Goal: Information Seeking & Learning: Compare options

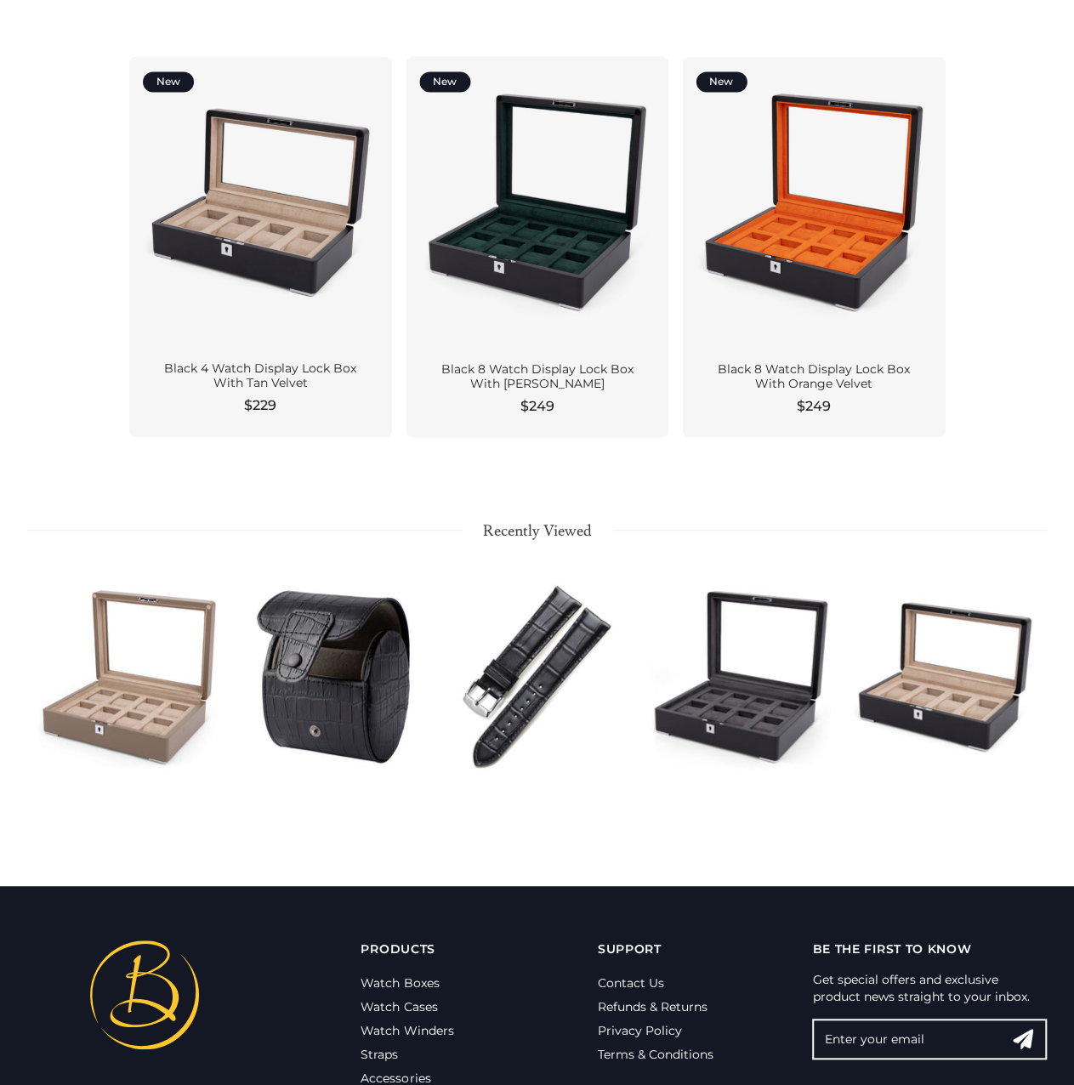
scroll to position [1580, 0]
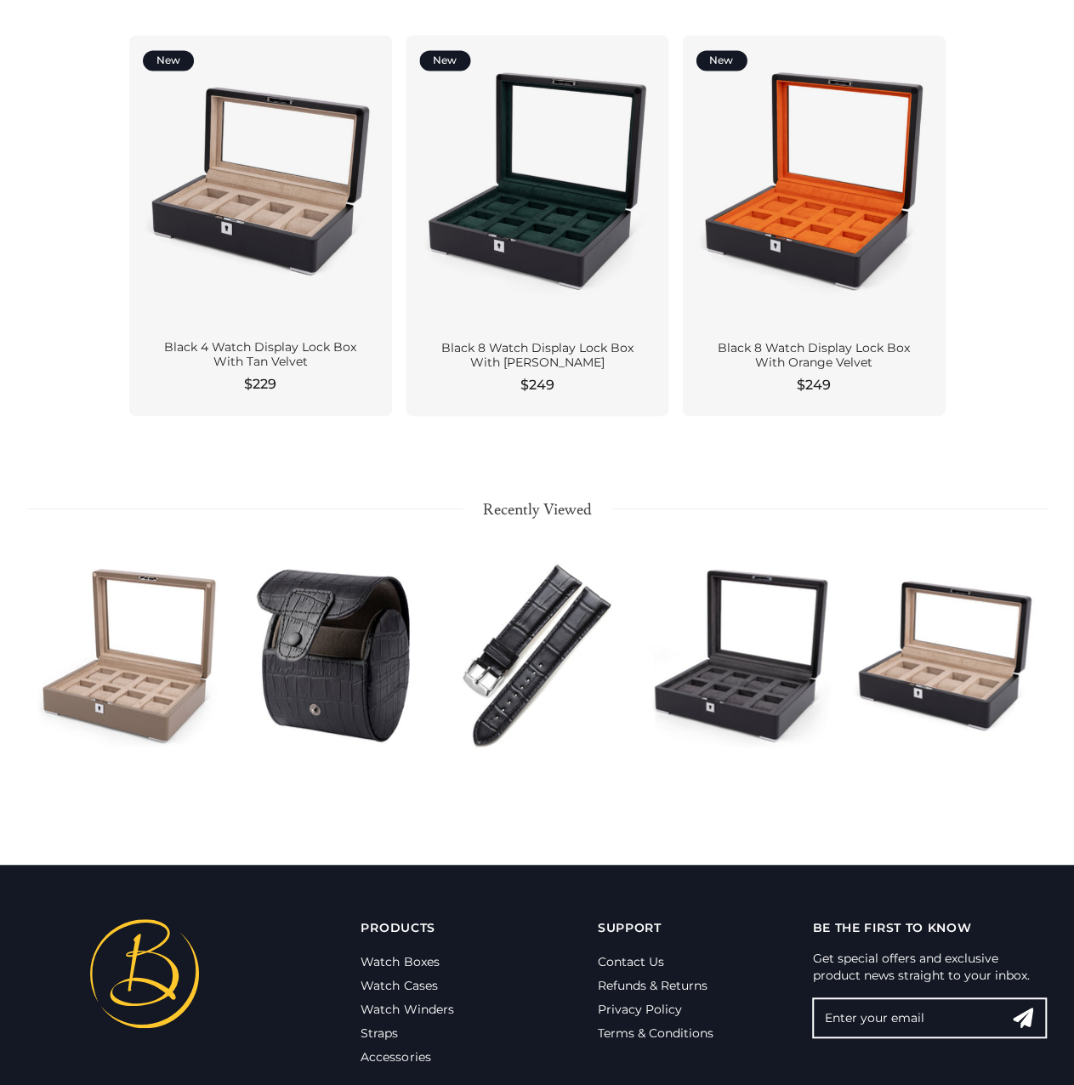
scroll to position [1410, 0]
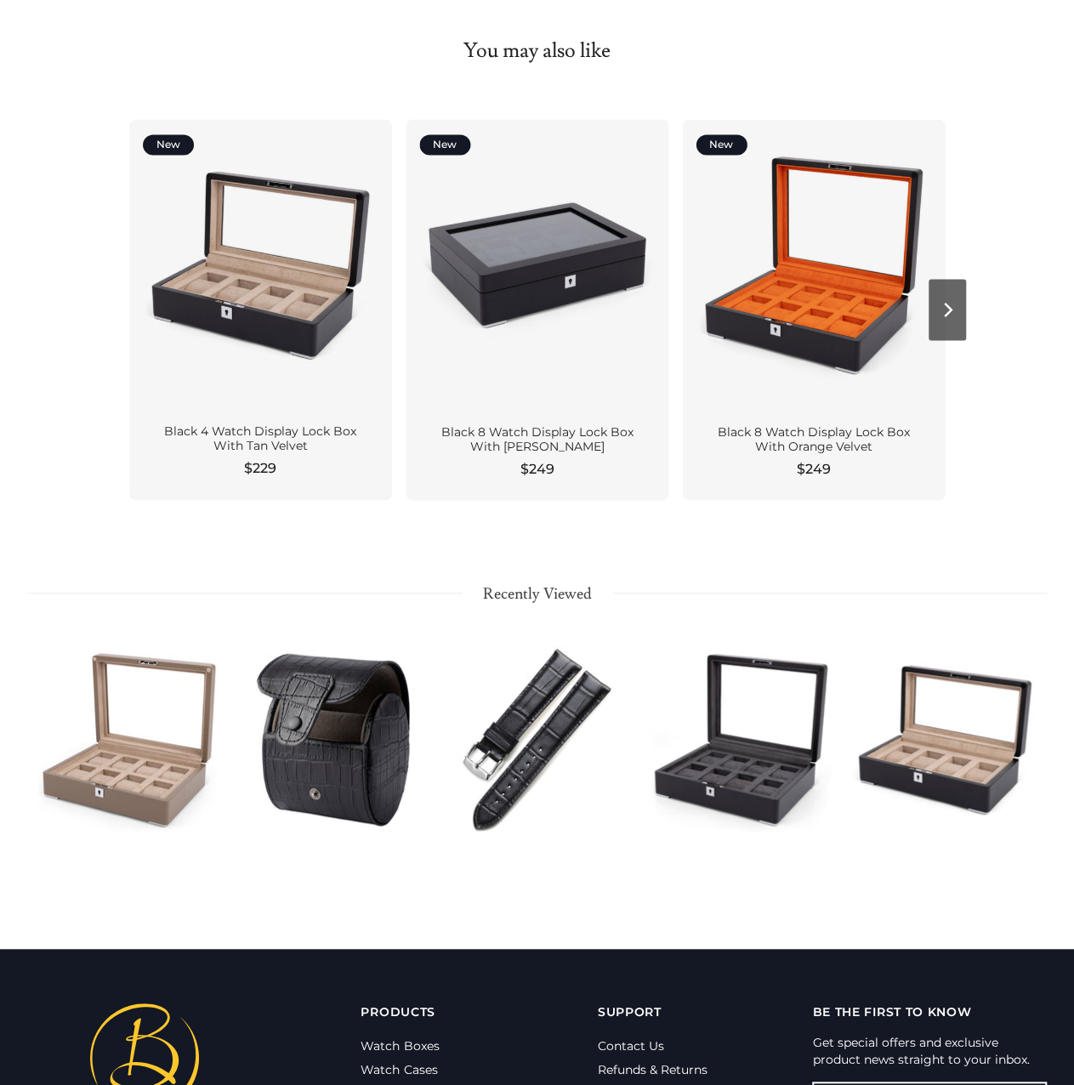
click at [562, 291] on div at bounding box center [537, 265] width 236 height 264
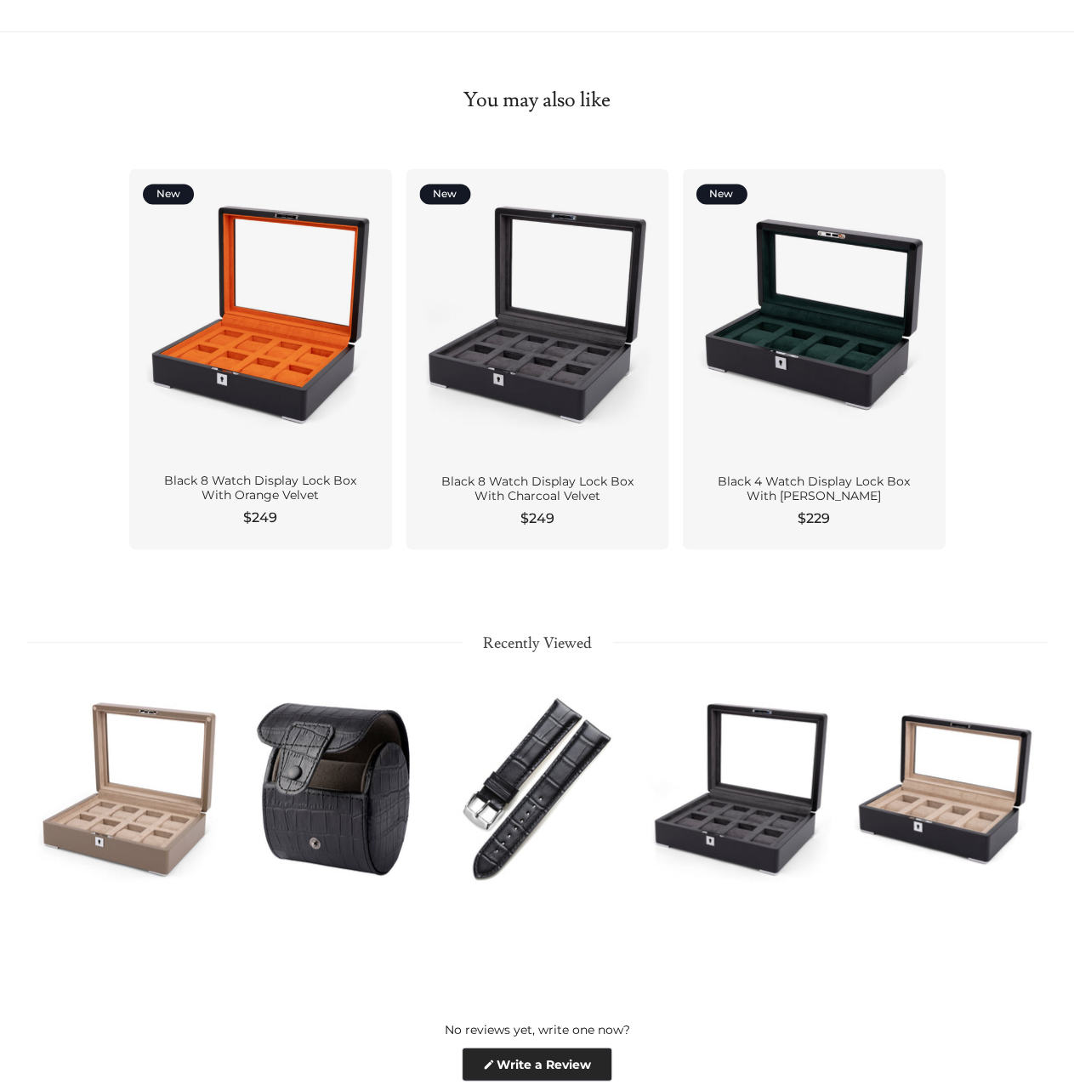
scroll to position [1697, 0]
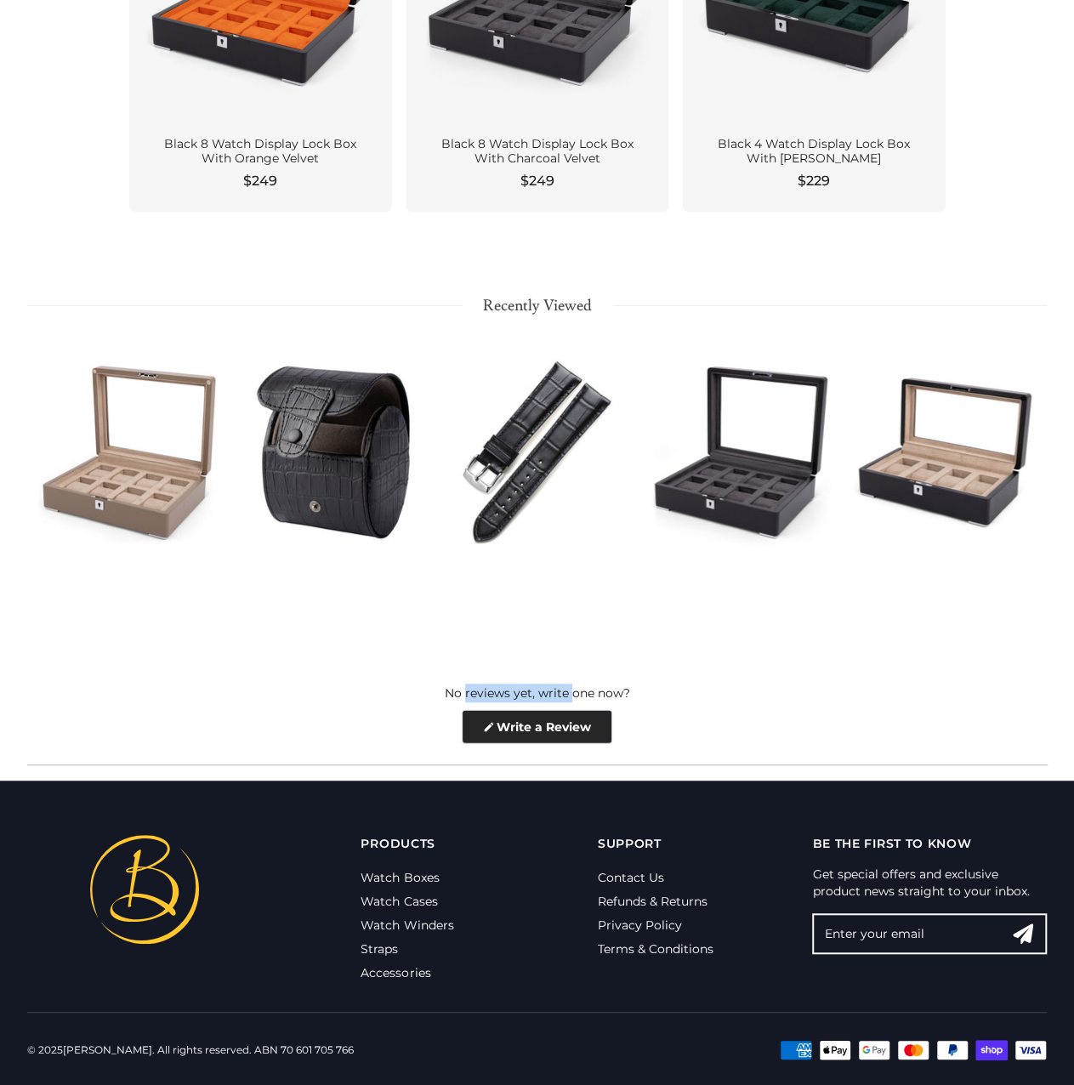
drag, startPoint x: 458, startPoint y: 693, endPoint x: 569, endPoint y: 695, distance: 110.5
click at [568, 695] on div "No reviews yet, write one now?" at bounding box center [537, 693] width 1020 height 19
click at [592, 694] on div "No reviews yet, write one now?" at bounding box center [537, 693] width 1020 height 19
drag, startPoint x: 508, startPoint y: 690, endPoint x: 541, endPoint y: 688, distance: 33.2
click at [537, 690] on div "No reviews yet, write one now?" at bounding box center [537, 693] width 1020 height 19
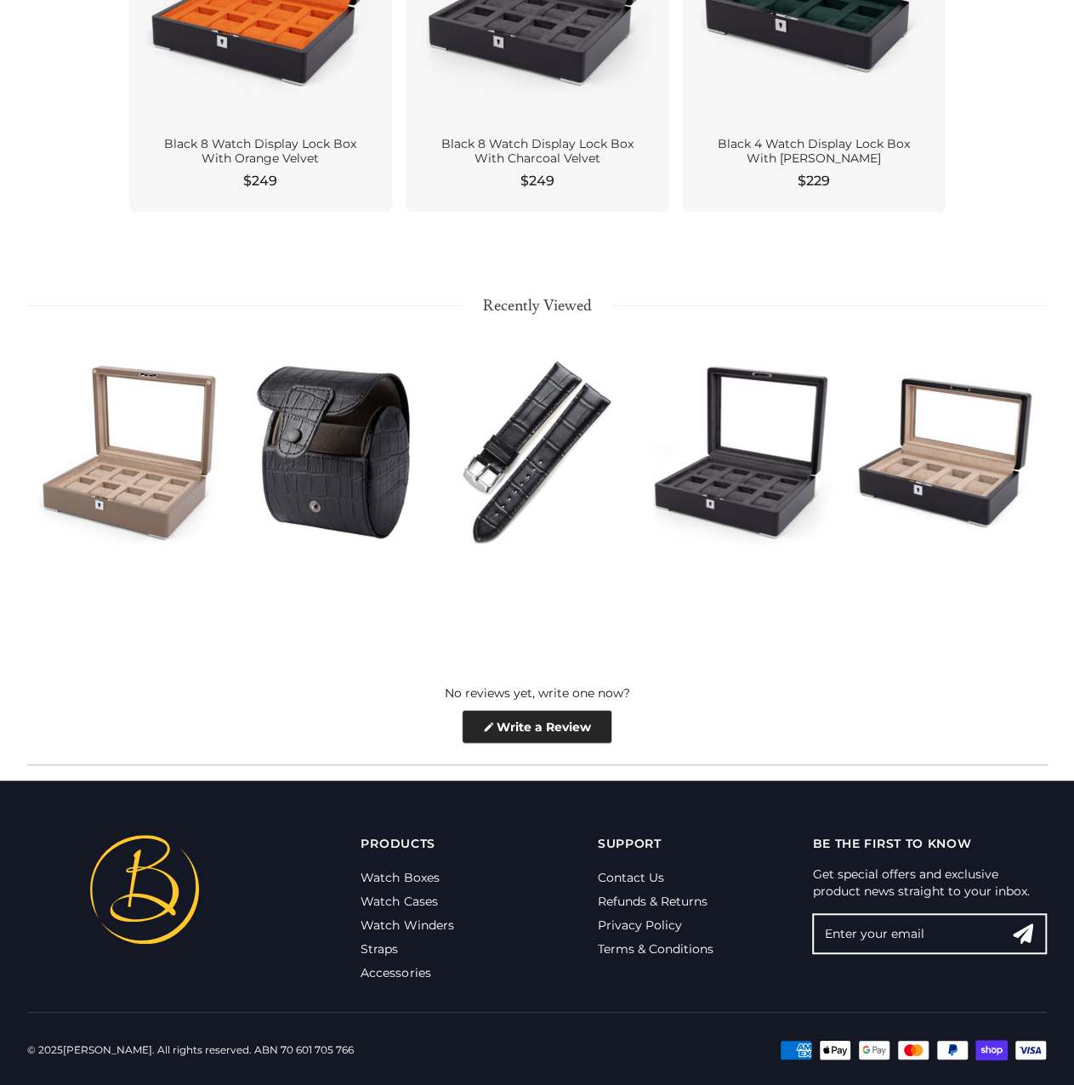
click at [589, 686] on div "No reviews yet, write one now?" at bounding box center [537, 693] width 1020 height 19
click at [549, 718] on link "Write a Review (Opens in a new window)" at bounding box center [537, 727] width 150 height 34
drag, startPoint x: 494, startPoint y: 692, endPoint x: 582, endPoint y: 698, distance: 88.6
click at [582, 698] on div "No reviews yet, write one now?" at bounding box center [537, 693] width 1020 height 19
click at [604, 698] on div "No reviews yet, write one now?" at bounding box center [537, 693] width 1020 height 19
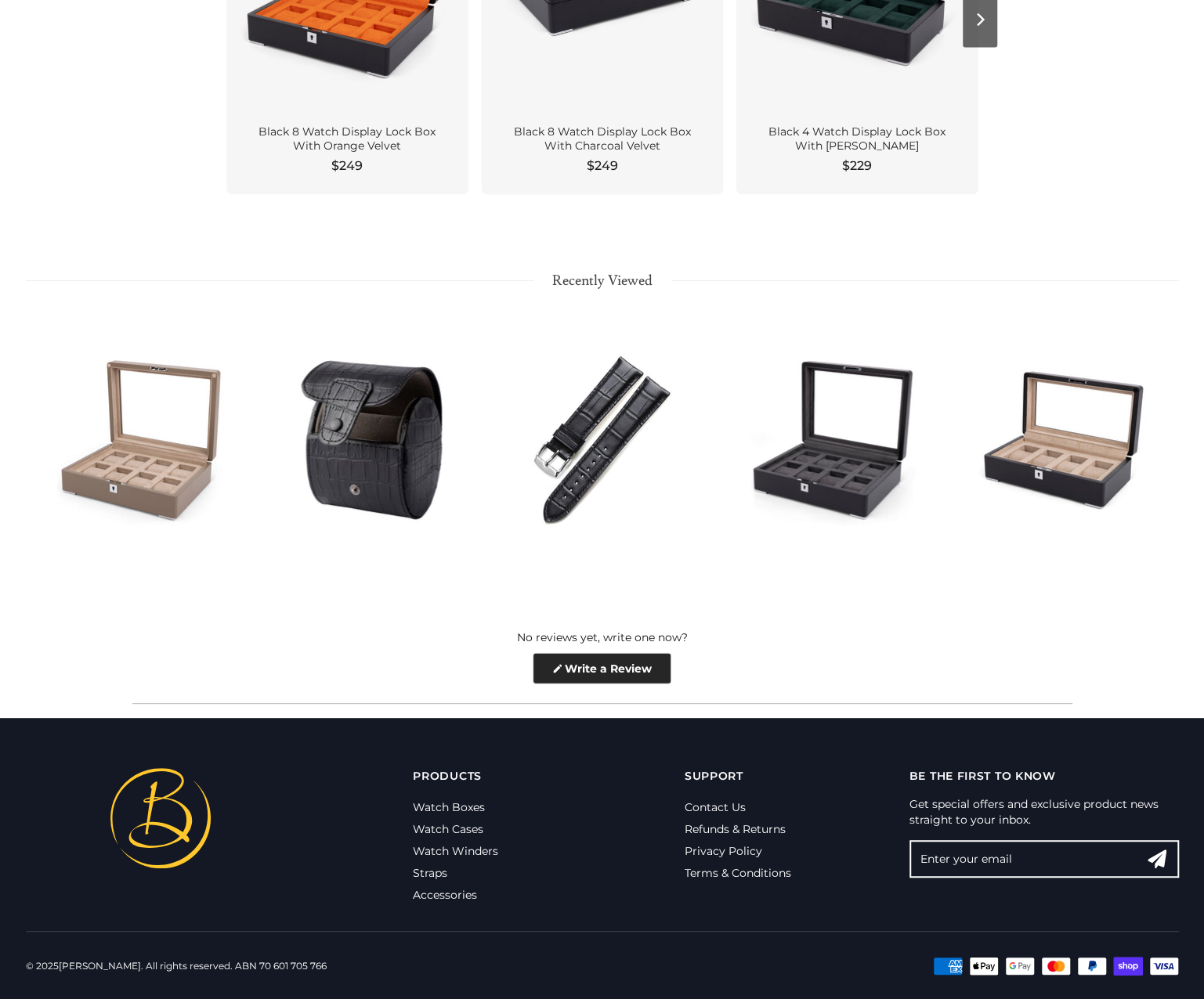
scroll to position [1840, 0]
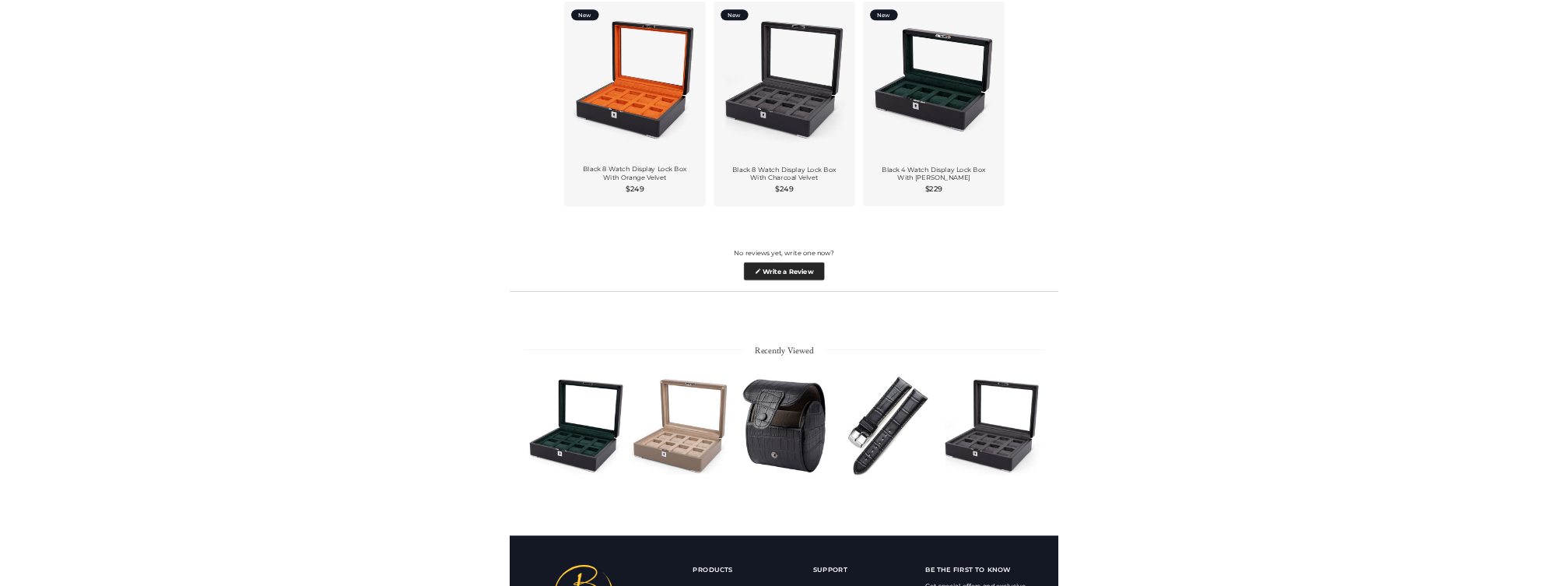
scroll to position [1674, 0]
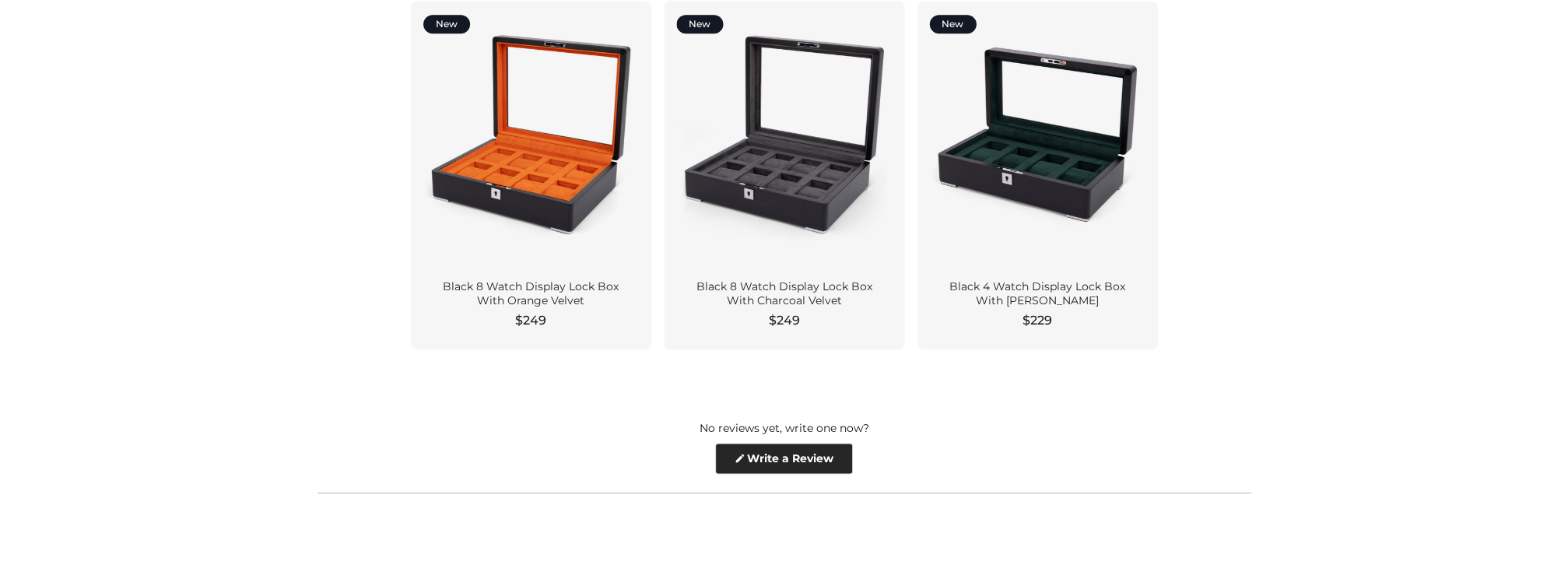
click at [1195, 306] on related-products "You may also like New Black 8 Watch Display Lock Box With Orange Velvet $249 Ne…" at bounding box center [784, 113] width 1568 height 474
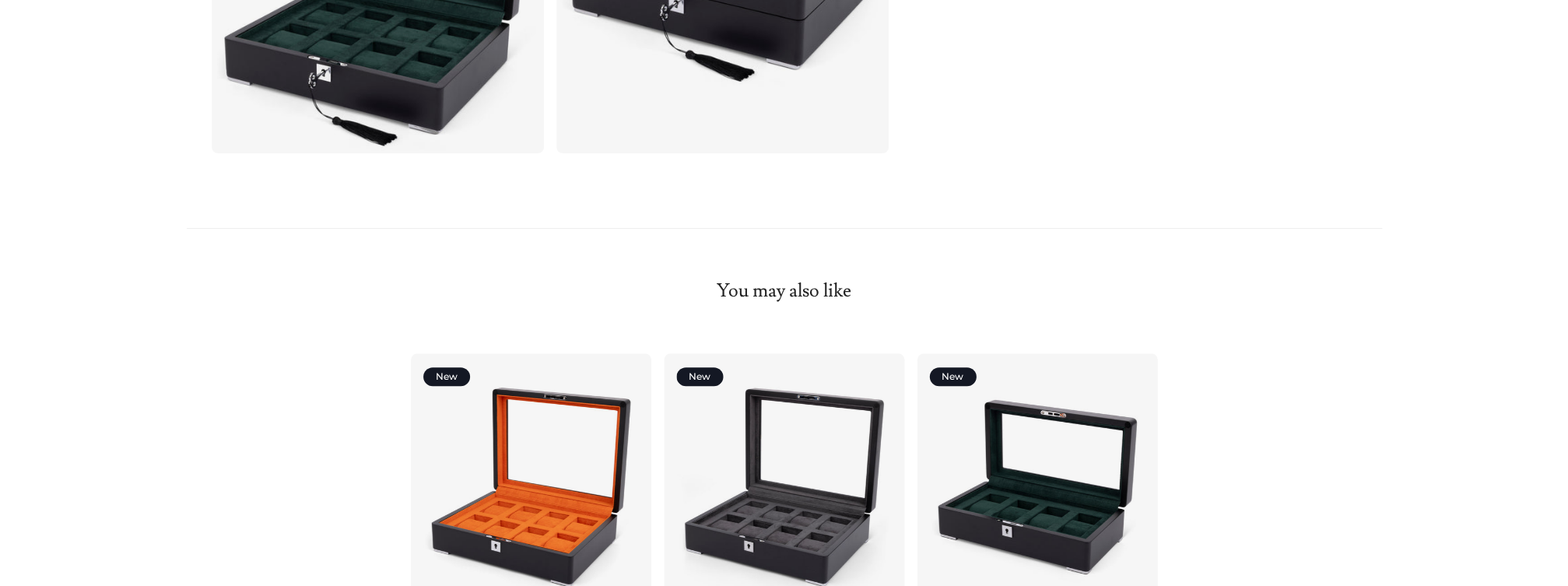
scroll to position [1401, 0]
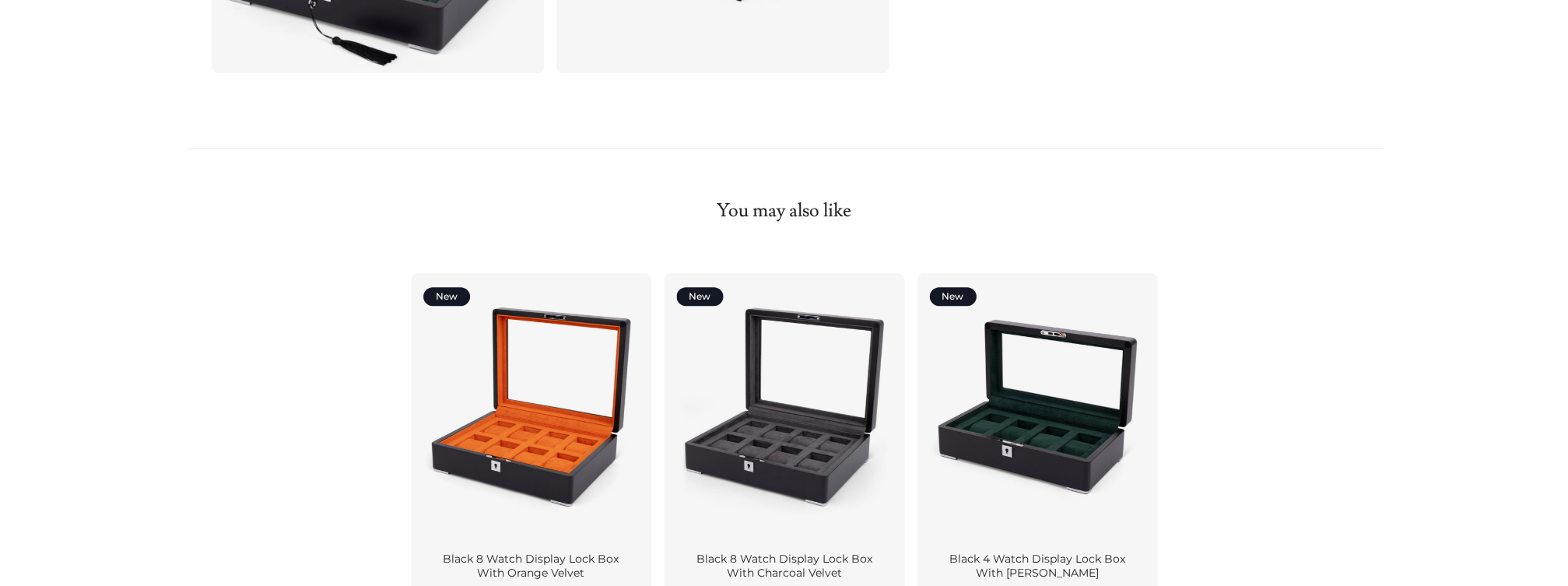
click at [1405, 301] on related-products "You may also like New Black 8 Watch Display Lock Box With Orange Velvet $249 Ne…" at bounding box center [784, 385] width 1568 height 474
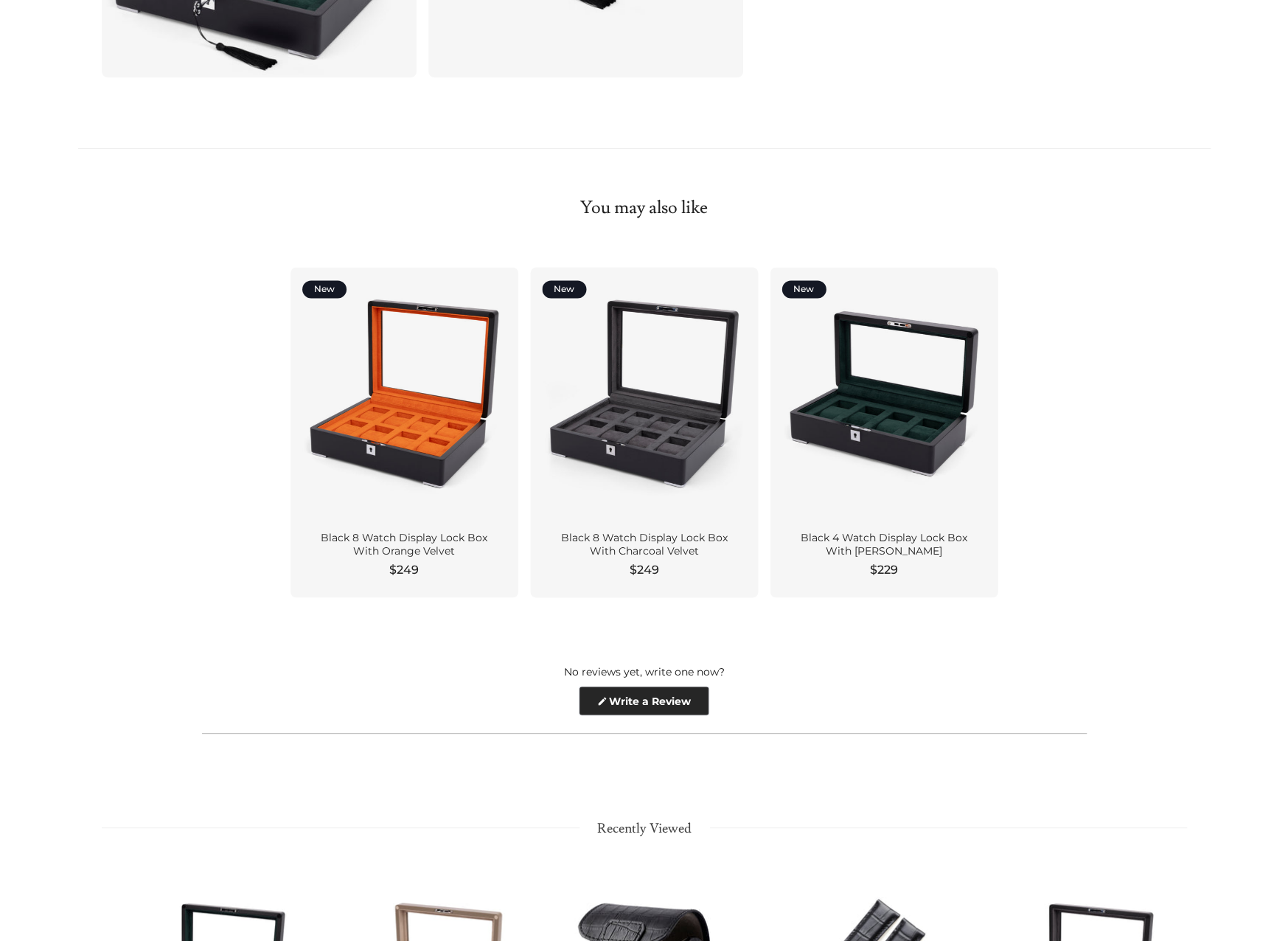
scroll to position [1253, 0]
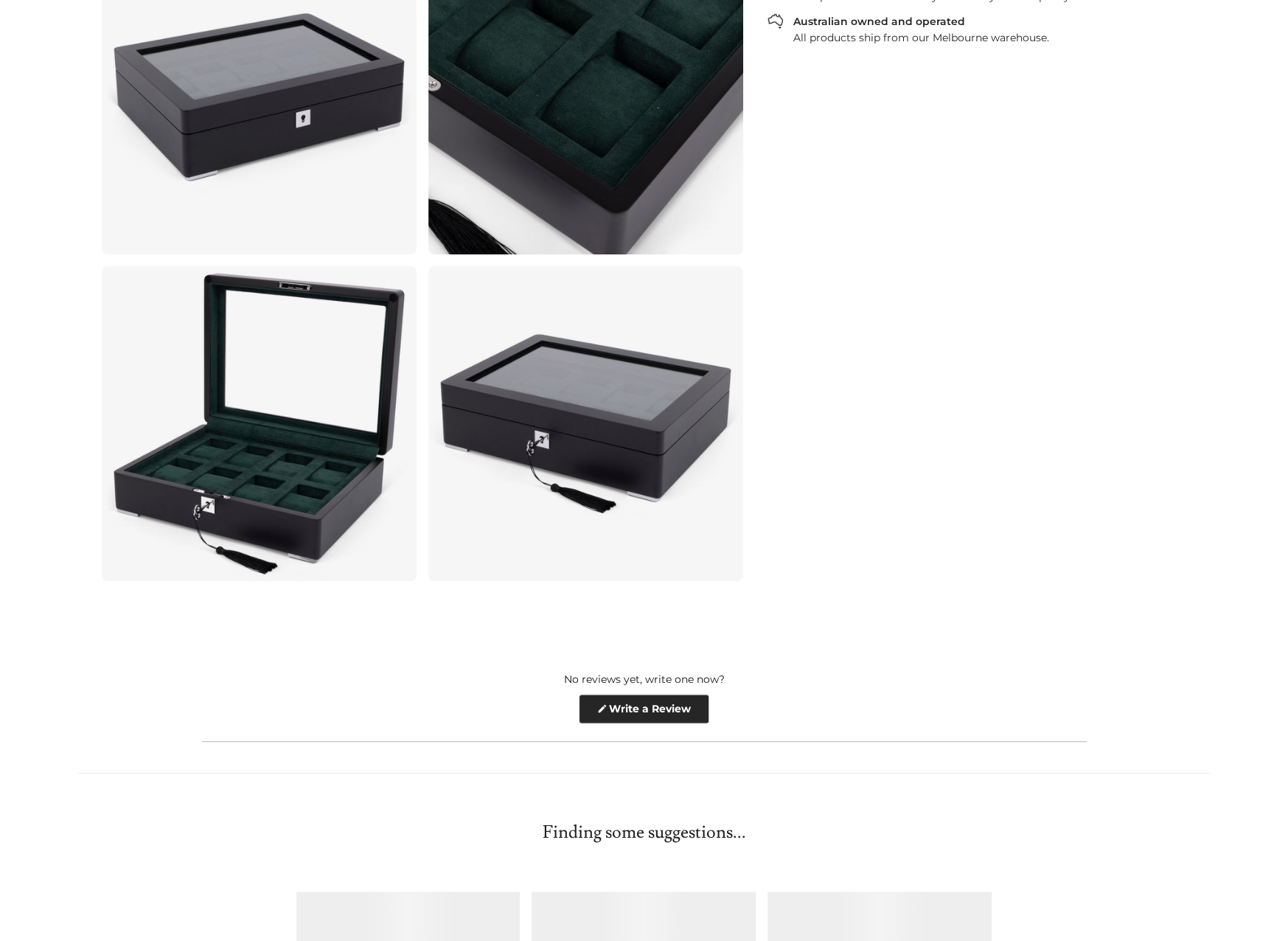
scroll to position [1184, 0]
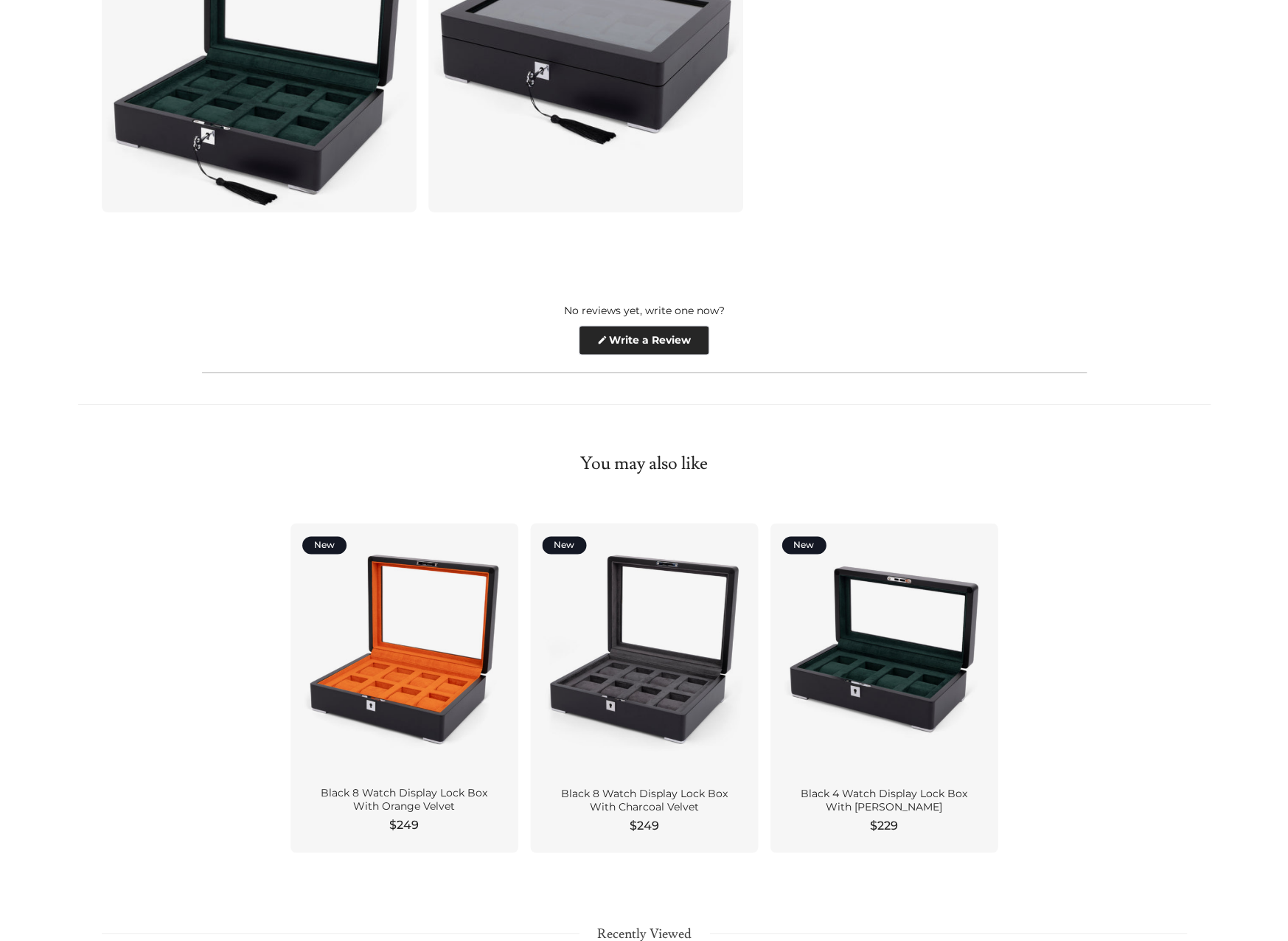
click at [1050, 274] on main at bounding box center [644, 46] width 1288 height 2342
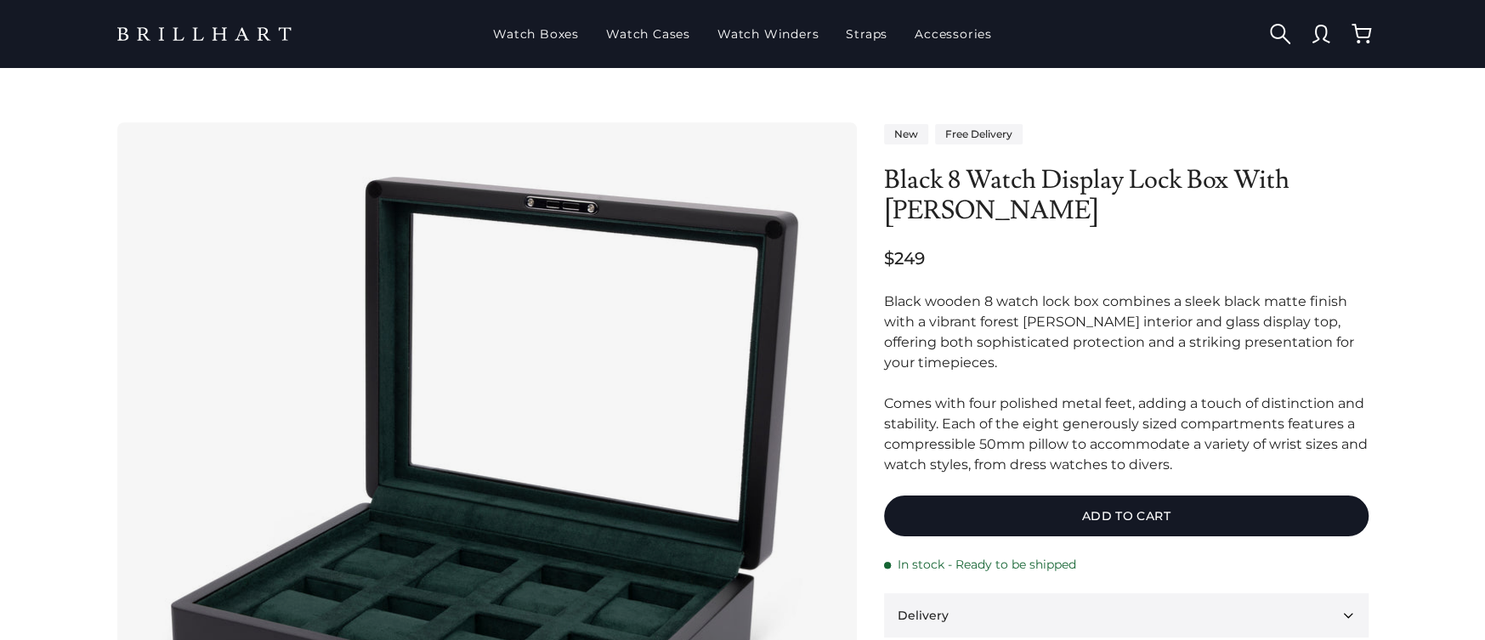
click at [1140, 50] on ul at bounding box center [1190, 34] width 383 height 41
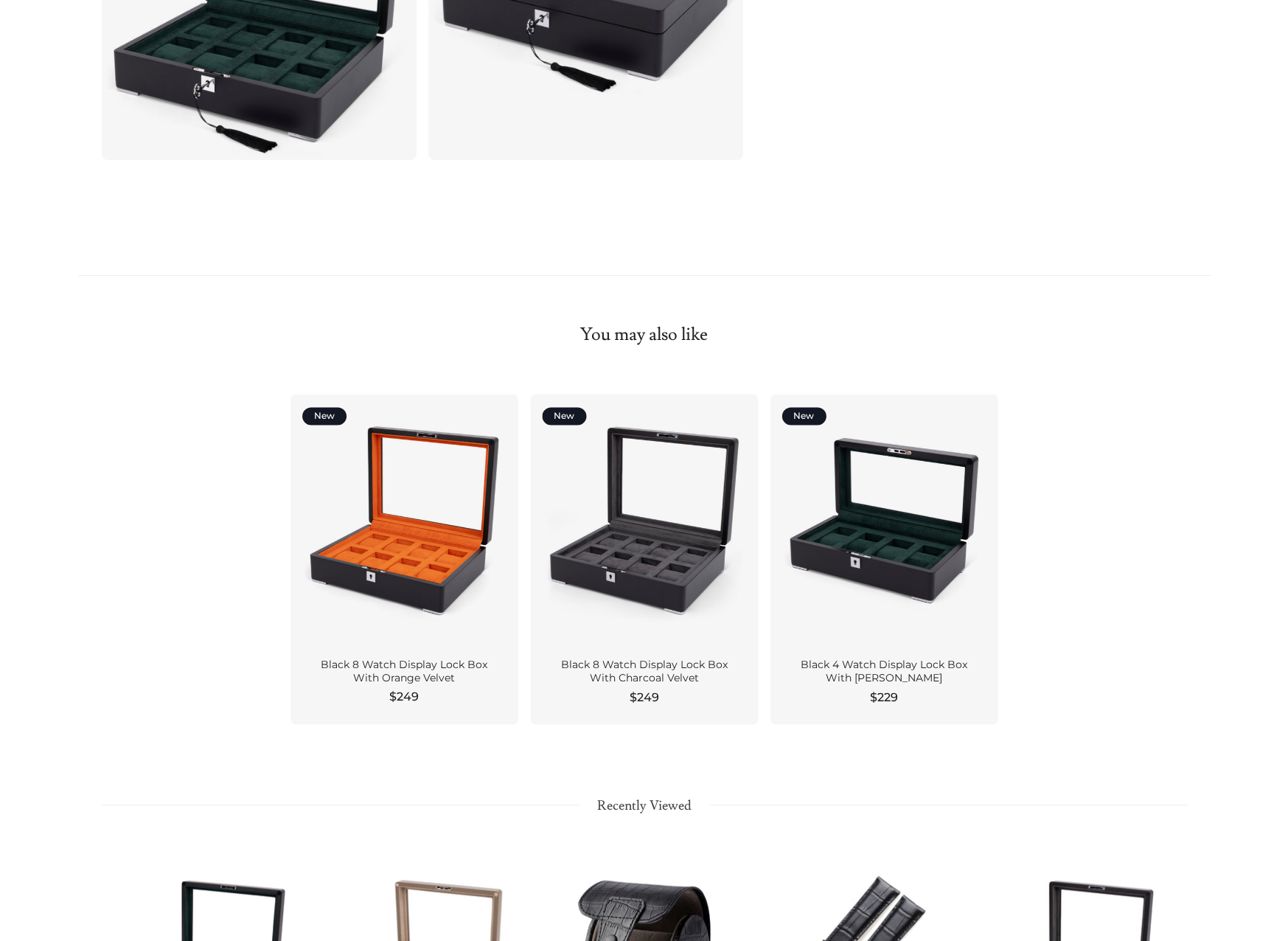
scroll to position [1474, 0]
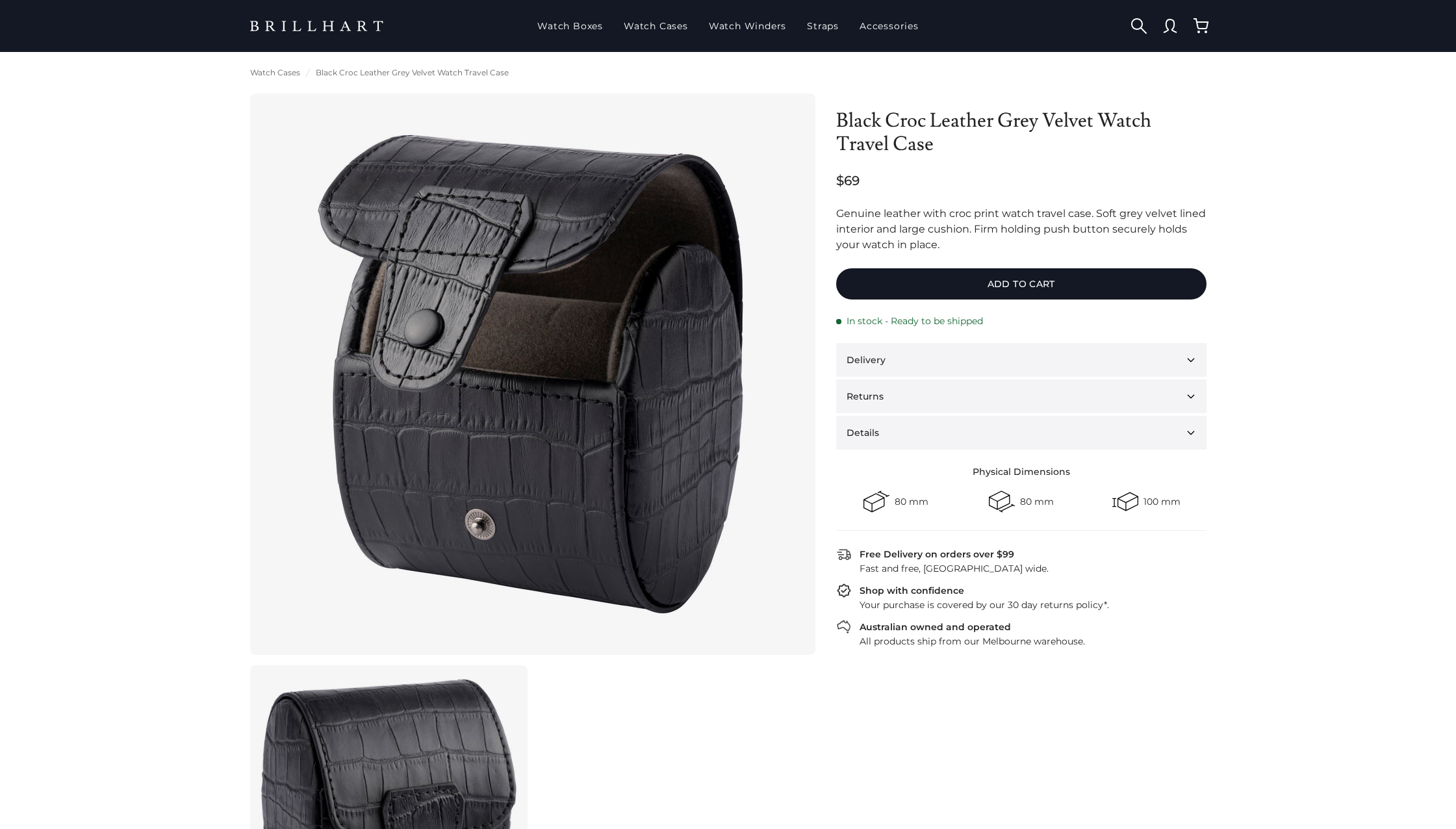
click at [330, 28] on link at bounding box center [318, 26] width 156 height 25
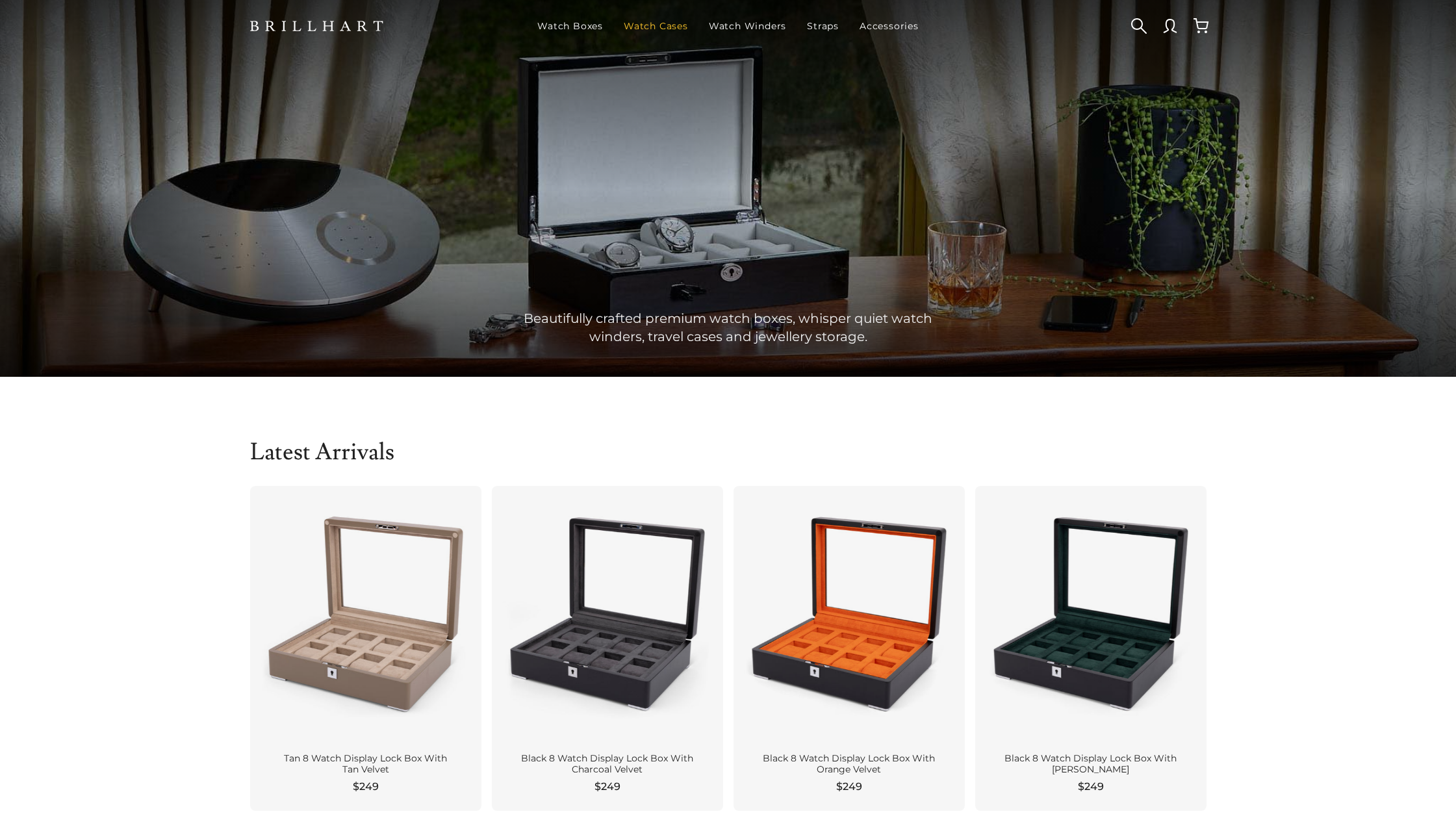
click at [664, 11] on link "Watch Cases" at bounding box center [656, 26] width 75 height 34
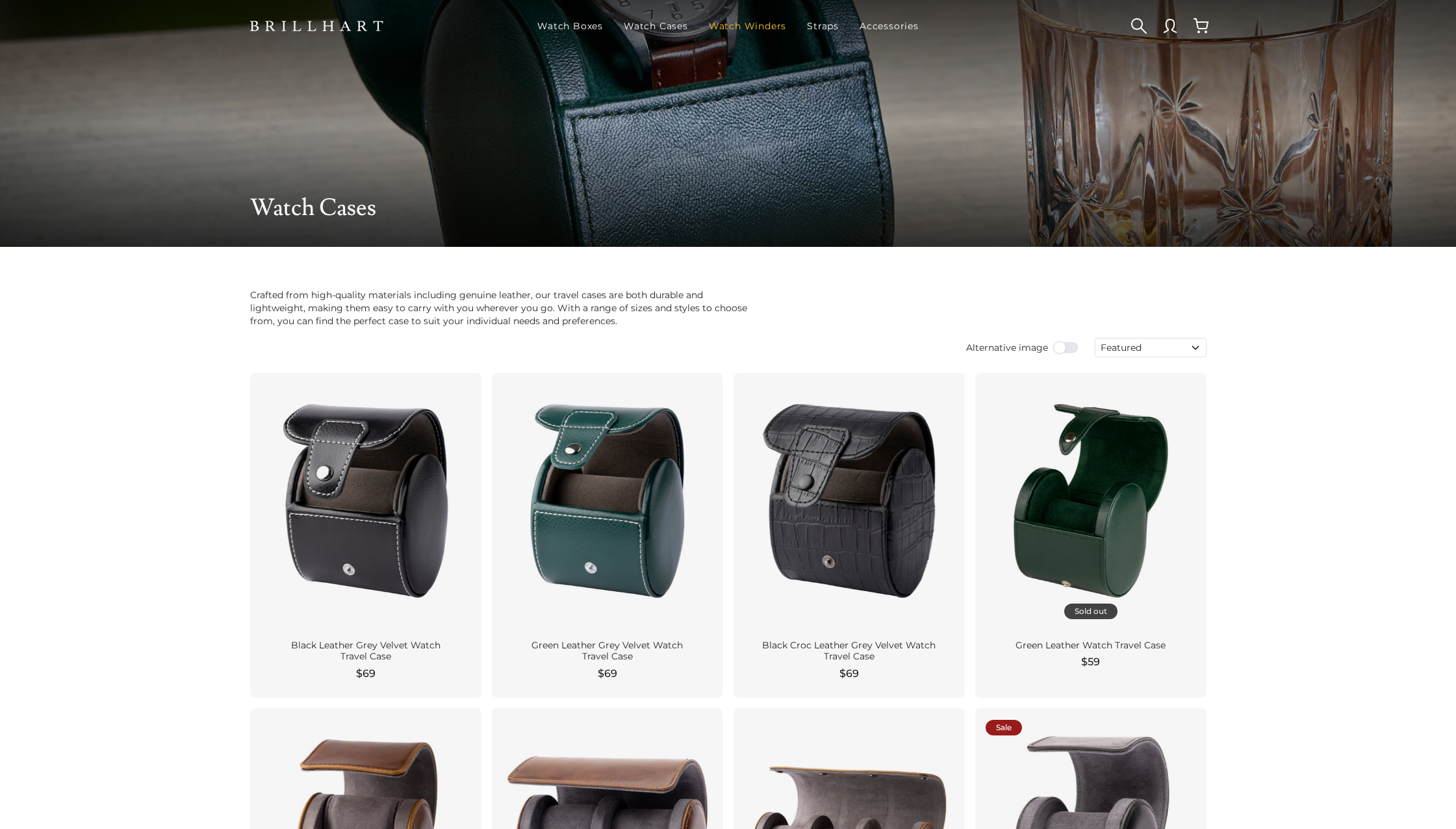
click at [752, 29] on link "Watch Winders" at bounding box center [747, 26] width 88 height 34
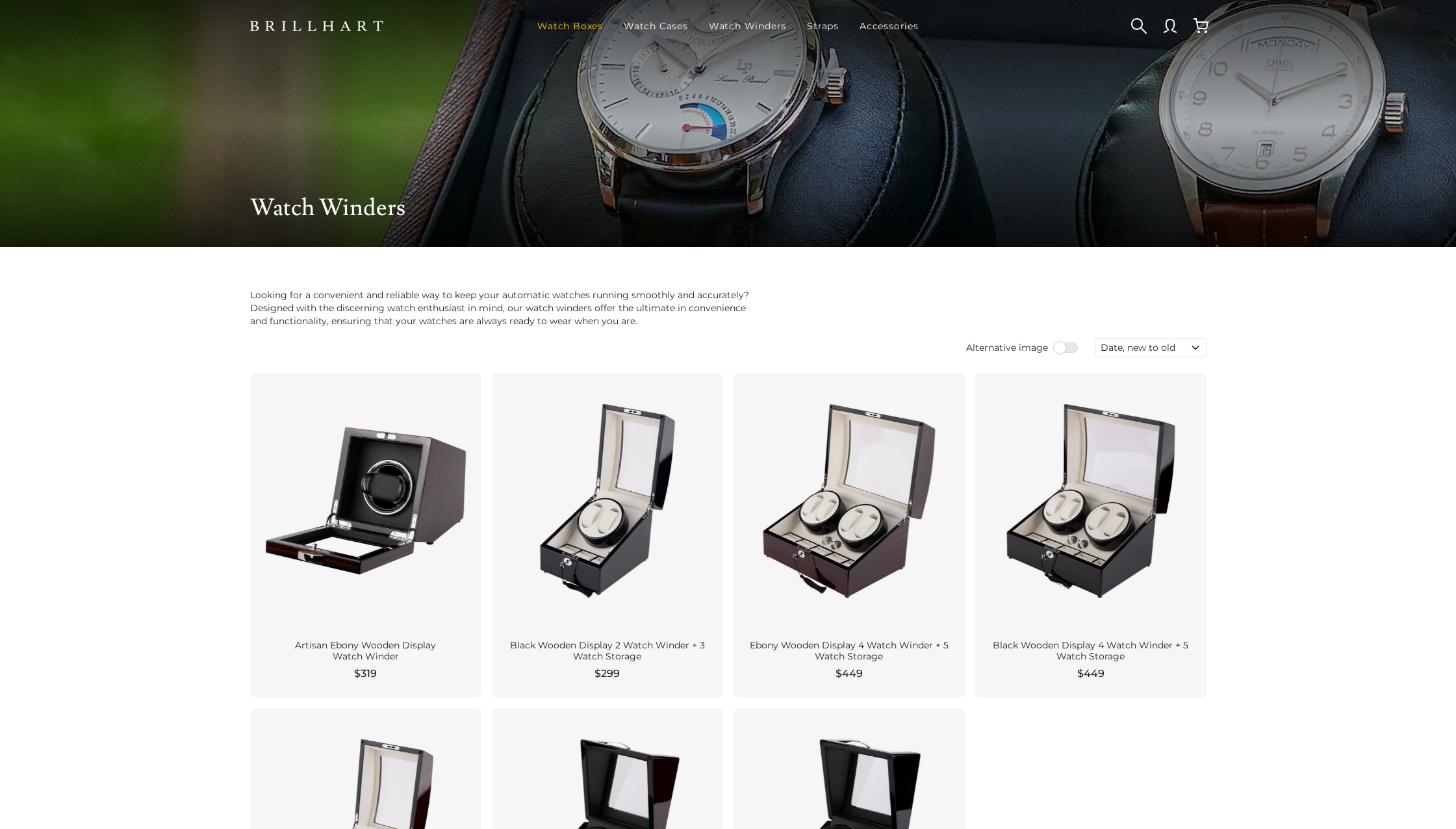
click at [580, 32] on link "Watch Boxes" at bounding box center [569, 26] width 76 height 34
